Goal: Information Seeking & Learning: Learn about a topic

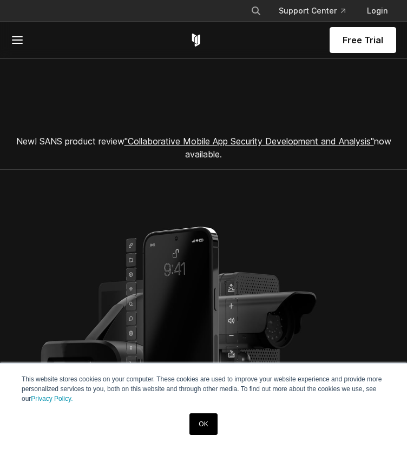
drag, startPoint x: 0, startPoint y: 0, endPoint x: 204, endPoint y: 429, distance: 475.0
click at [204, 429] on link "OK" at bounding box center [203, 425] width 28 height 22
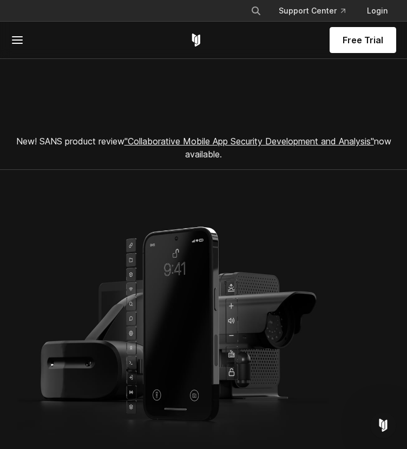
click at [349, 42] on span "Free Trial" at bounding box center [363, 40] width 41 height 13
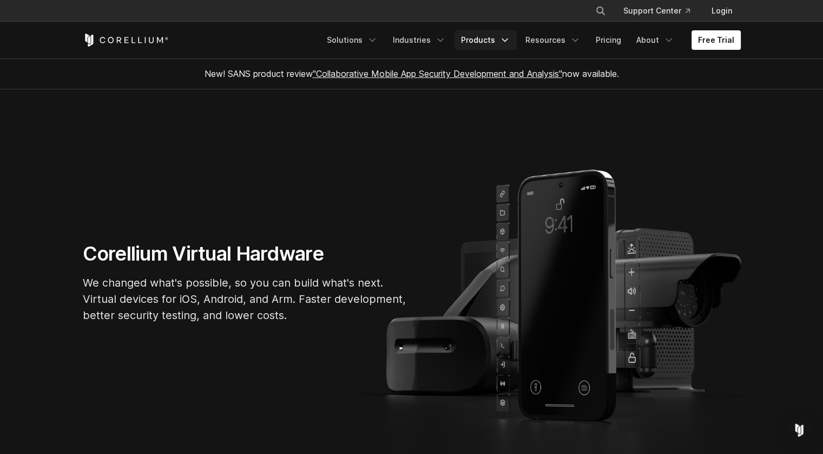
click at [407, 39] on link "Products" at bounding box center [486, 39] width 62 height 19
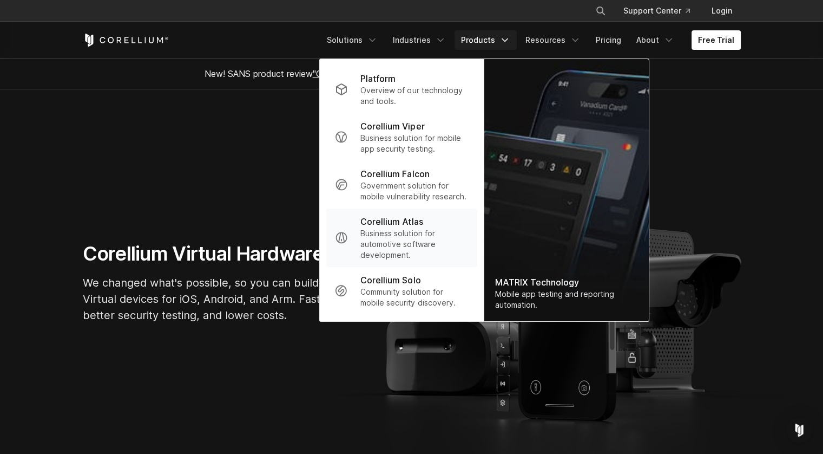
click at [407, 226] on p "Corellium Atlas" at bounding box center [391, 221] width 62 height 13
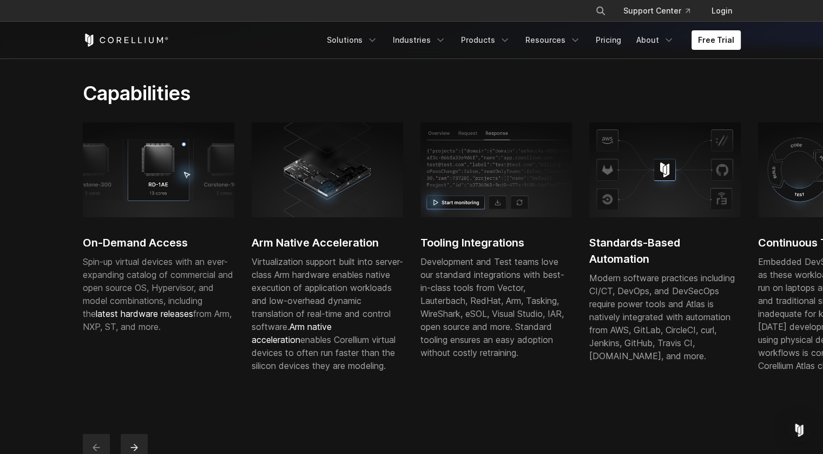
scroll to position [217, 0]
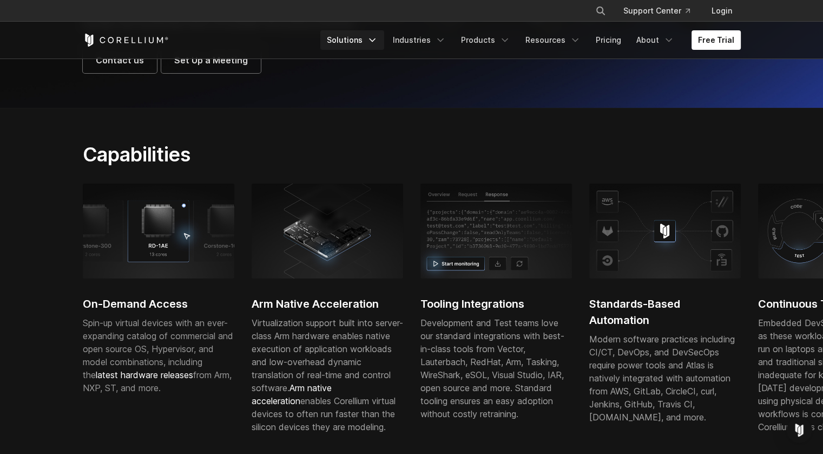
click at [363, 37] on link "Solutions" at bounding box center [352, 39] width 64 height 19
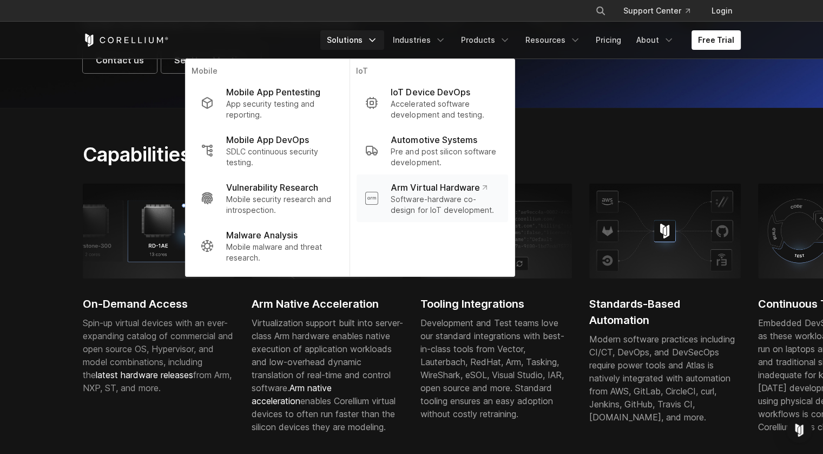
click at [462, 208] on p "Software-hardware co-design for IoT development." at bounding box center [445, 205] width 108 height 22
